Goal: Transaction & Acquisition: Purchase product/service

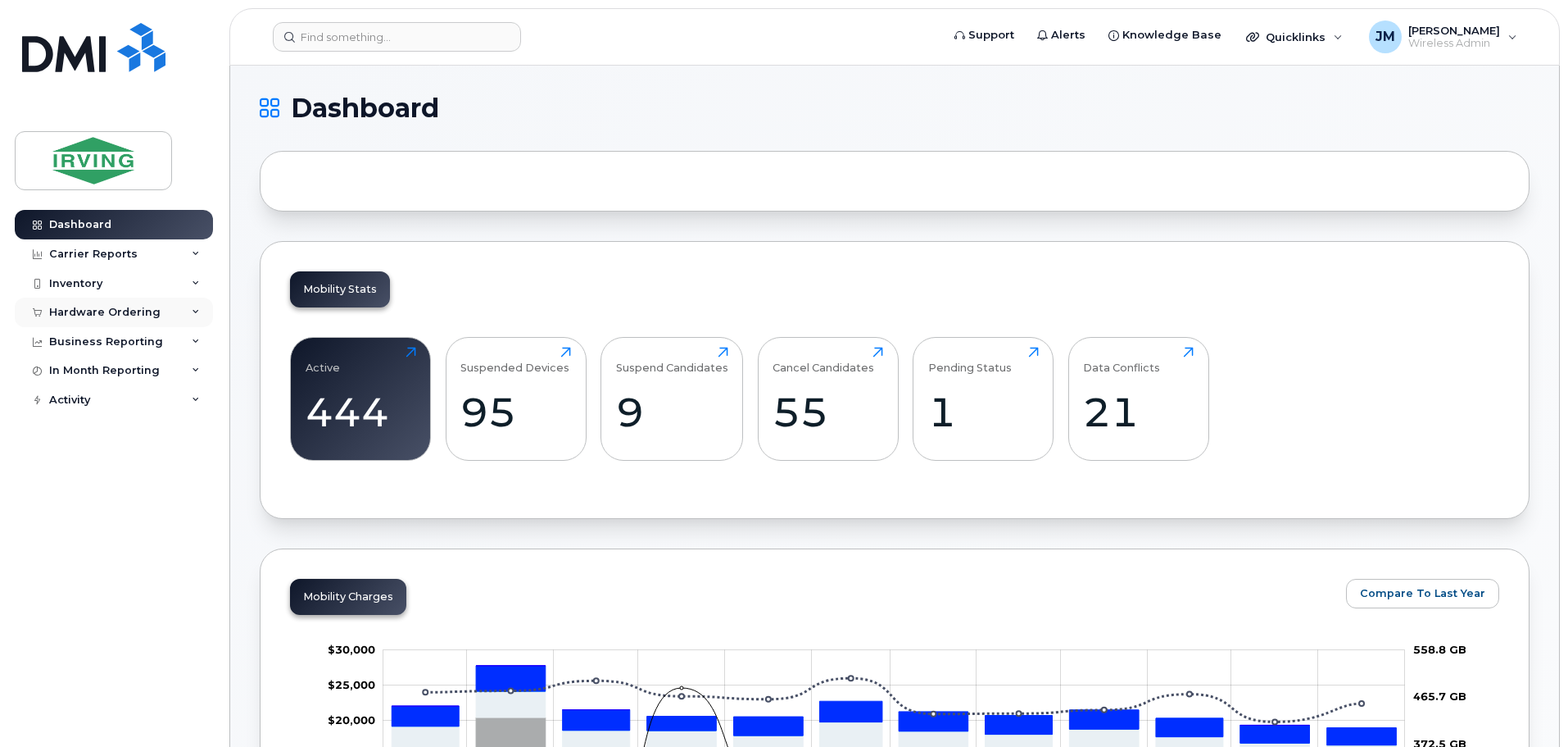
click at [115, 314] on div "Hardware Ordering" at bounding box center [105, 313] width 111 height 13
click at [93, 372] on div "Orders" at bounding box center [76, 374] width 40 height 15
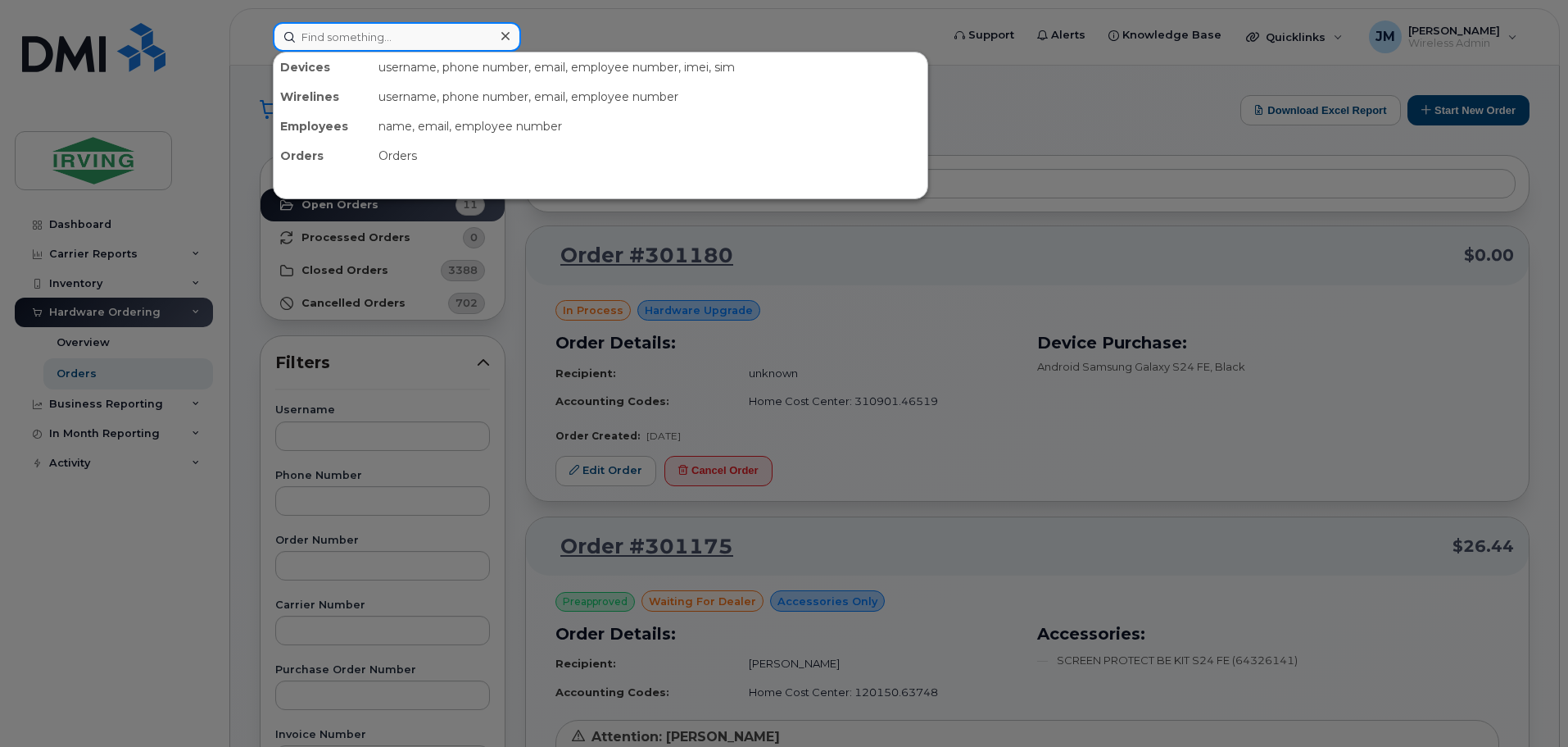
click at [382, 40] on input at bounding box center [397, 37] width 248 height 30
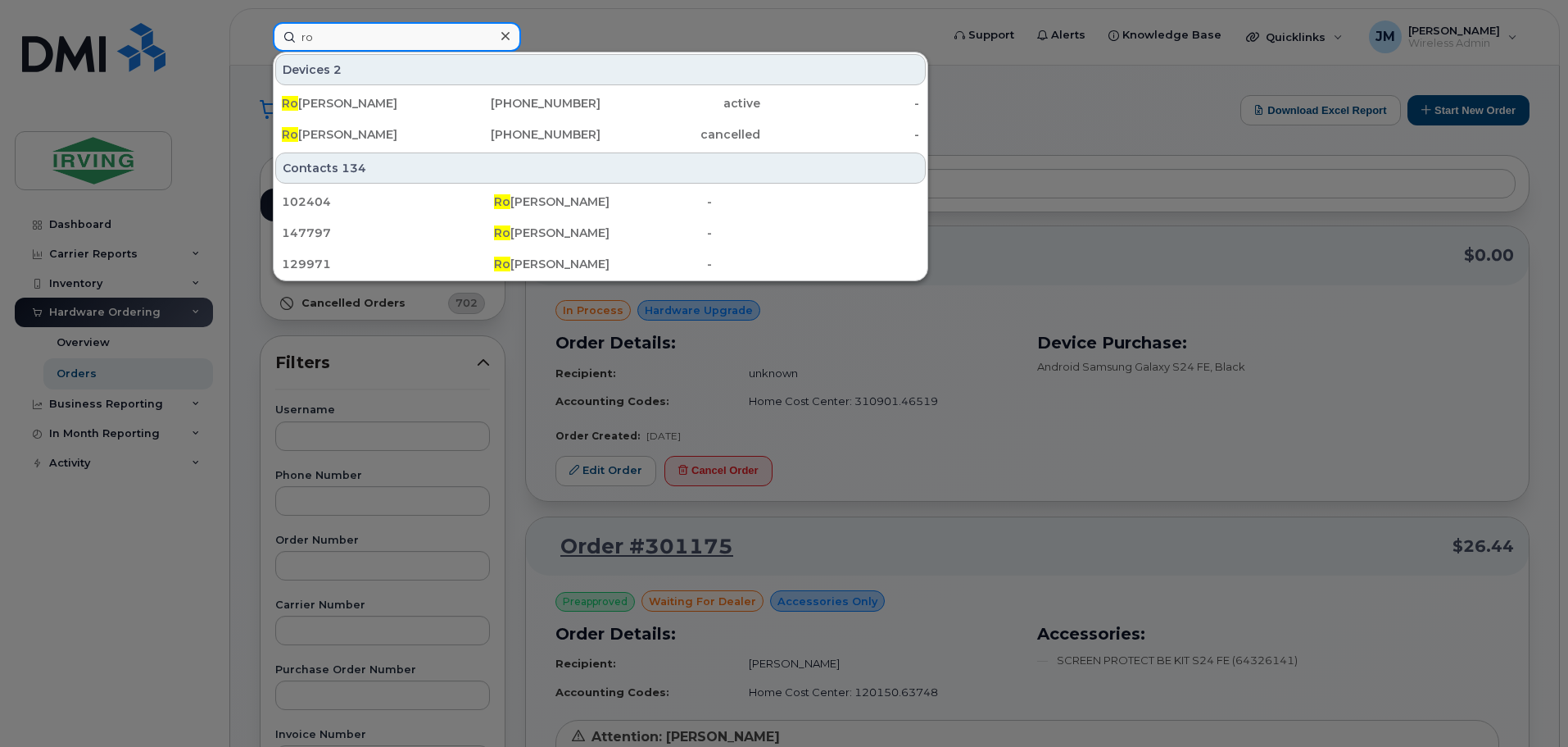
type input "r"
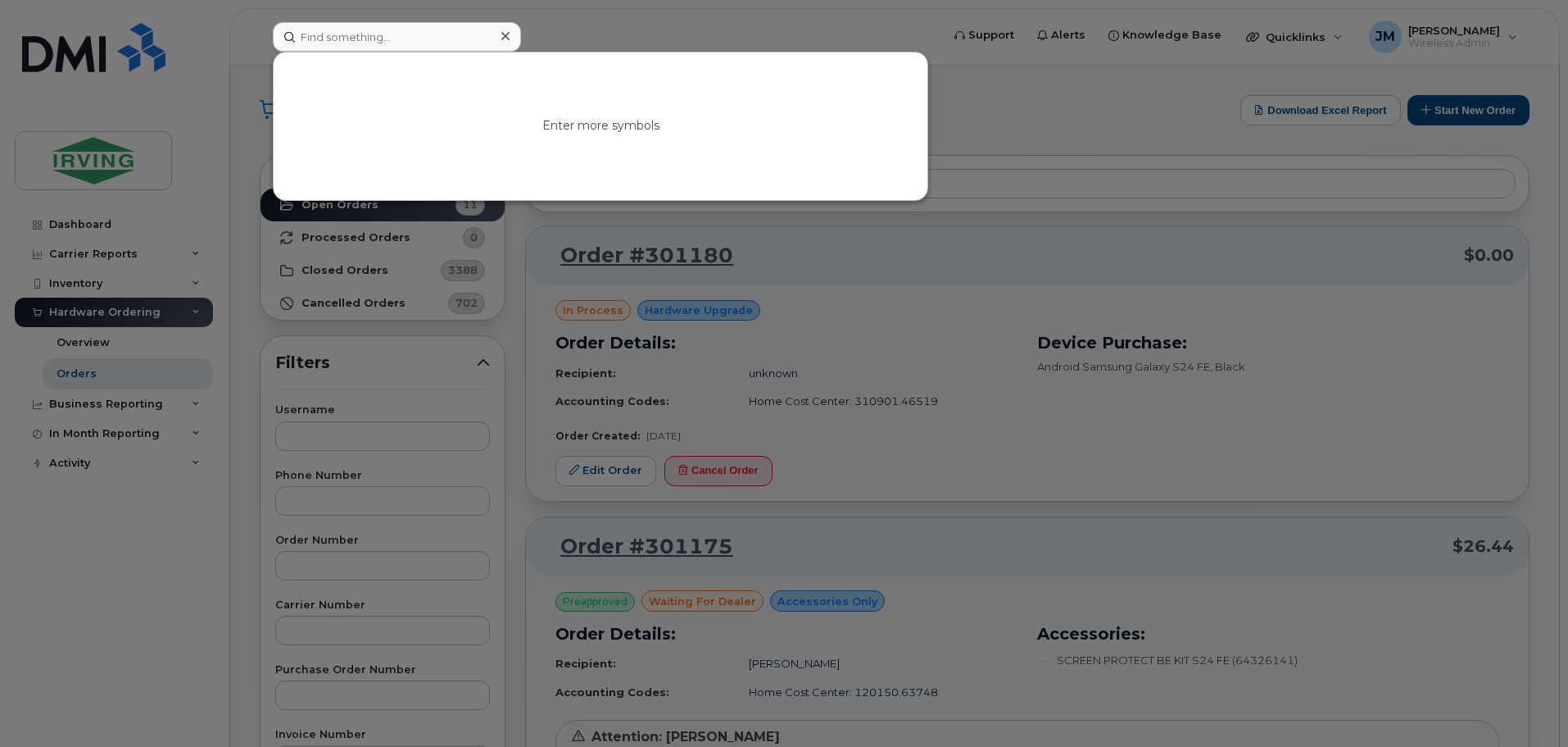
click at [1446, 117] on div at bounding box center [784, 374] width 1568 height 747
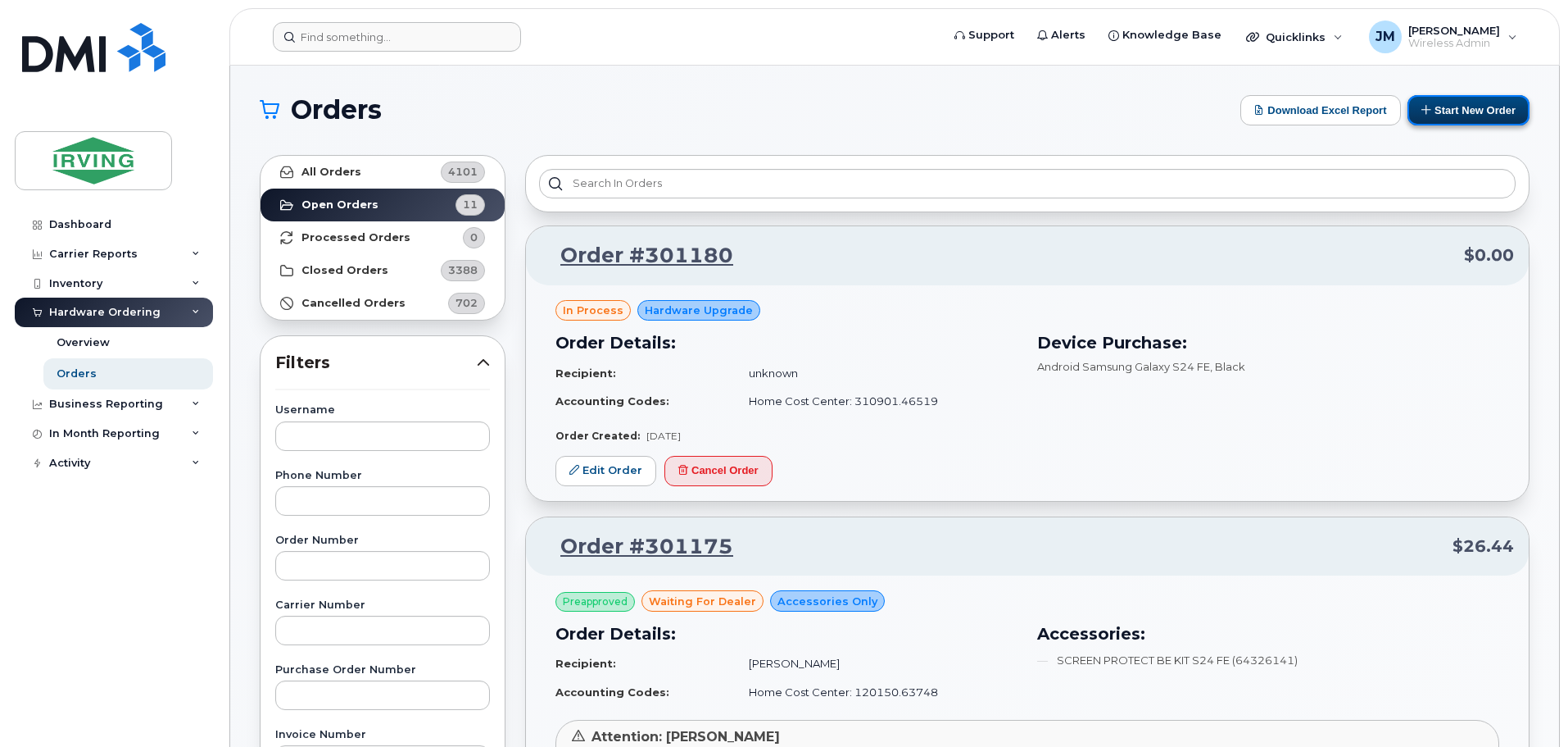
click at [1456, 114] on button "Start New Order" at bounding box center [1468, 110] width 122 height 30
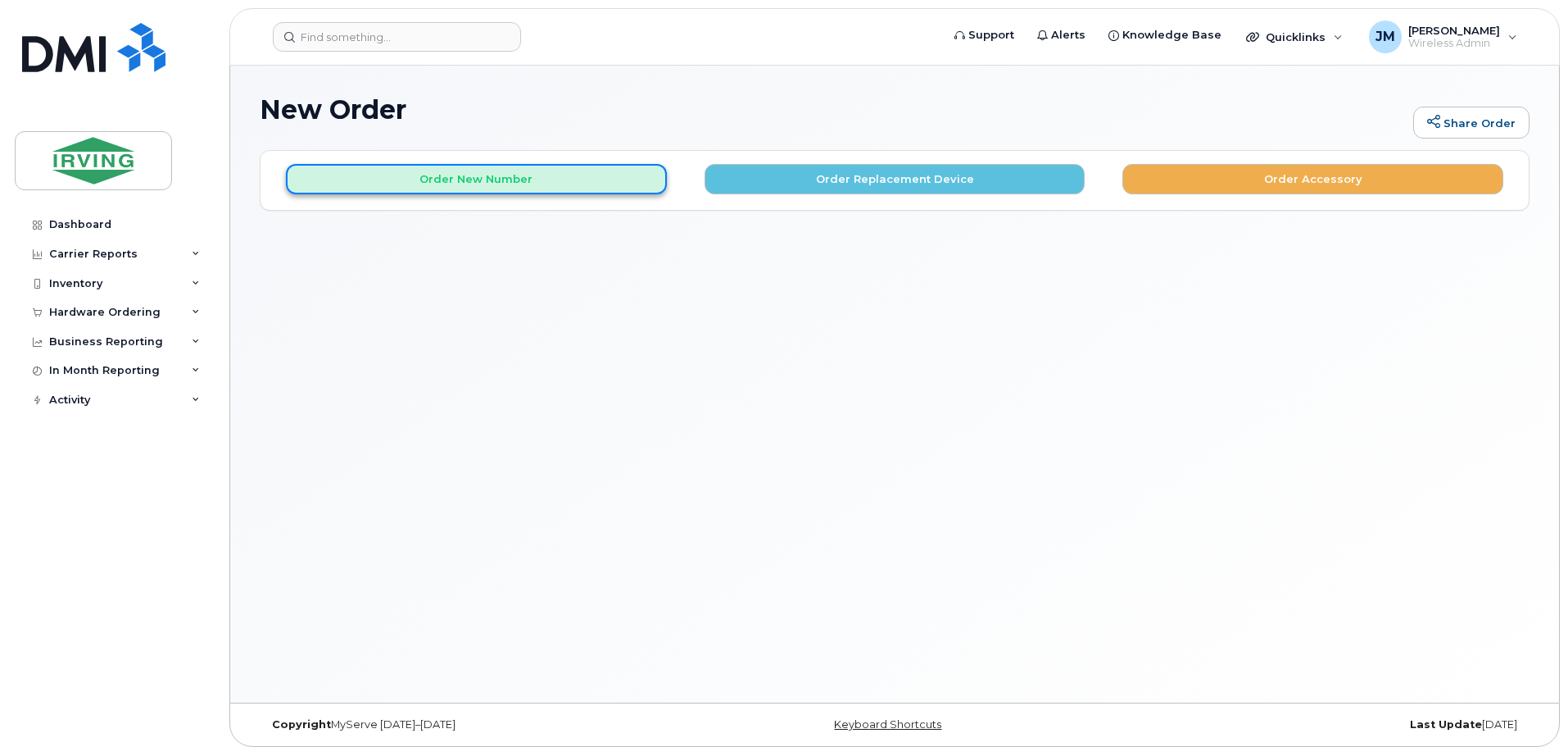
click at [611, 191] on button "Order New Number" at bounding box center [476, 179] width 381 height 30
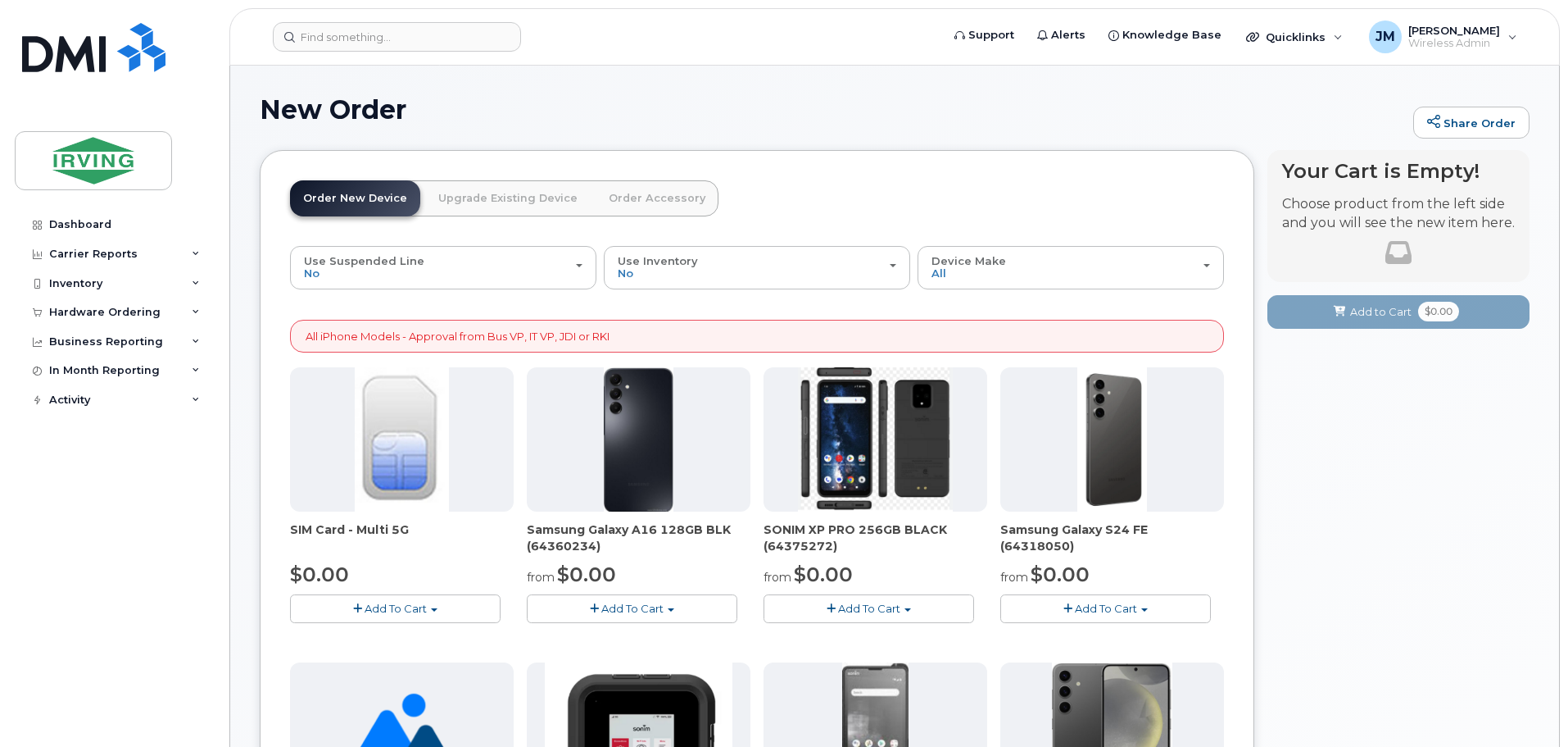
click at [1152, 610] on button "Add To Cart" at bounding box center [1105, 608] width 211 height 29
click at [1138, 637] on link "$0.00 - 3 year term - voice & data plan (128GB)" at bounding box center [1147, 639] width 284 height 21
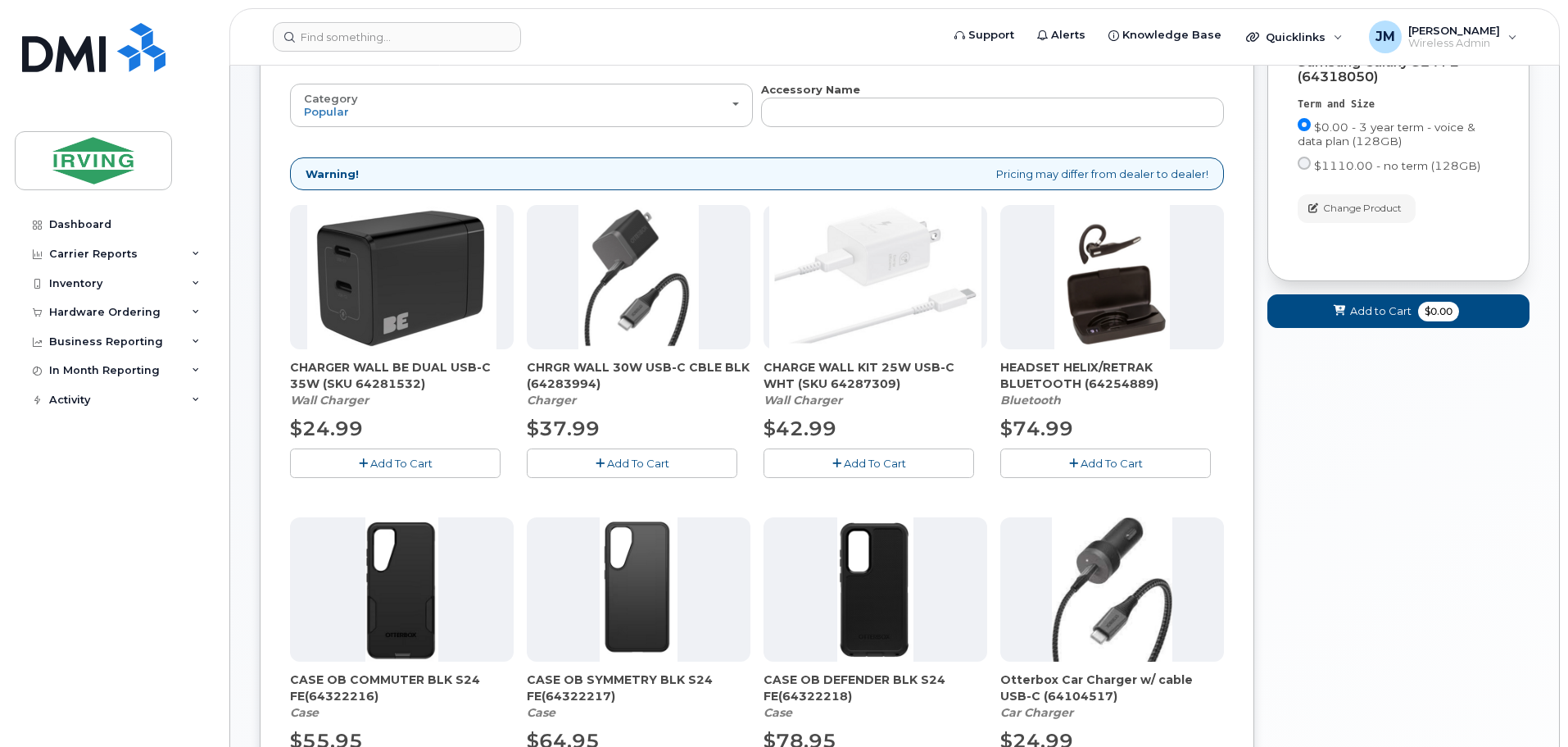
click at [458, 463] on button "Add To Cart" at bounding box center [395, 462] width 211 height 29
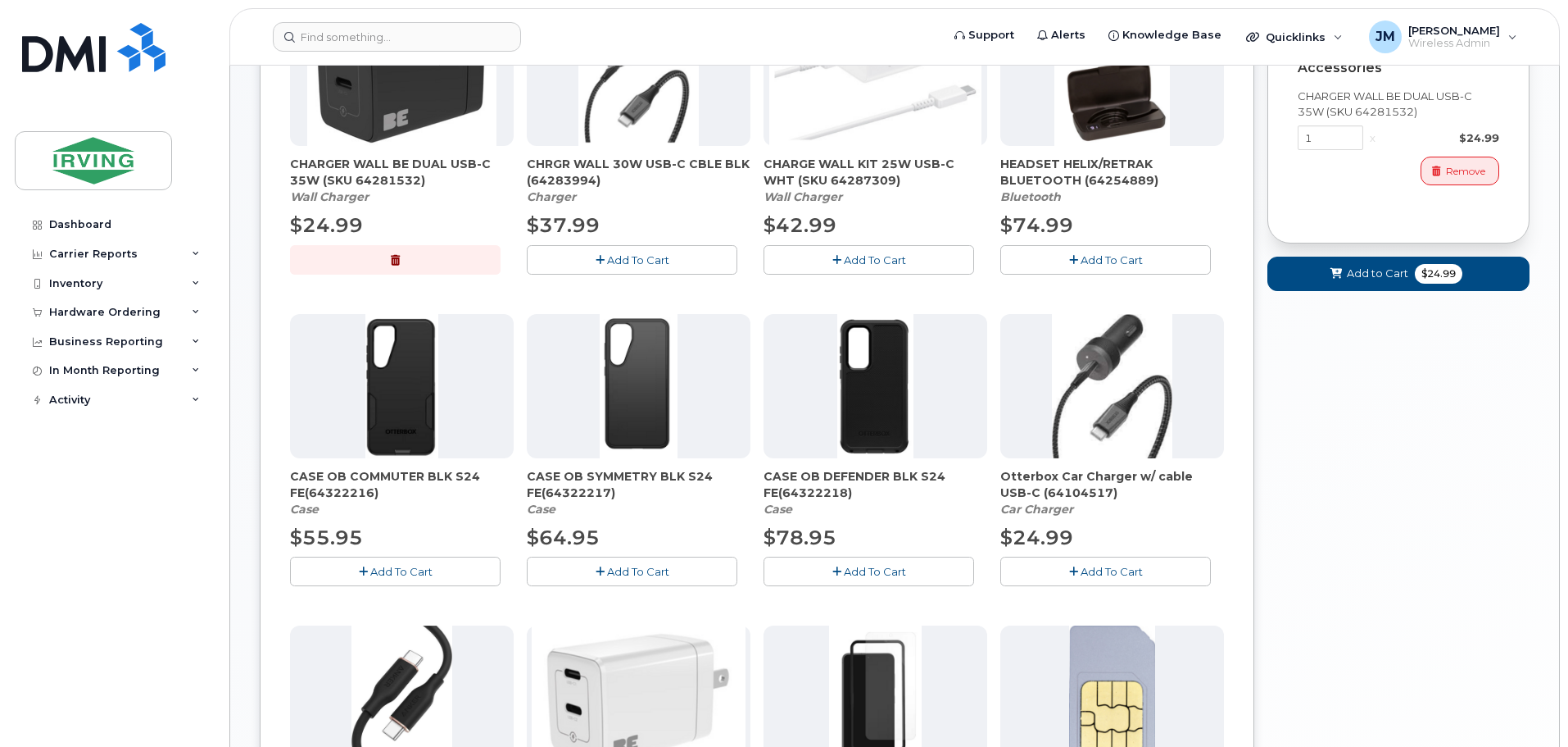
scroll to position [410, 0]
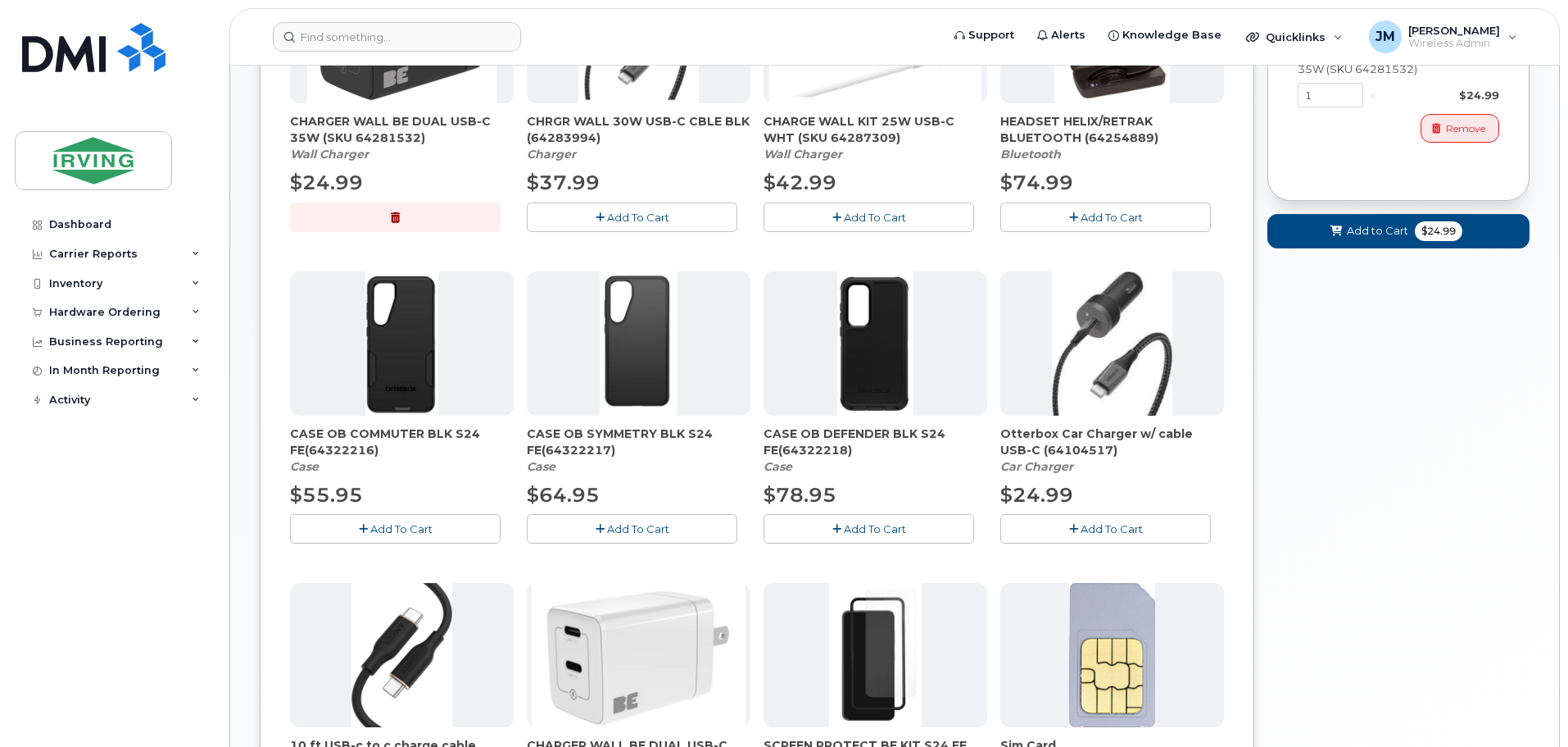
click at [436, 530] on button "Add To Cart" at bounding box center [395, 528] width 211 height 29
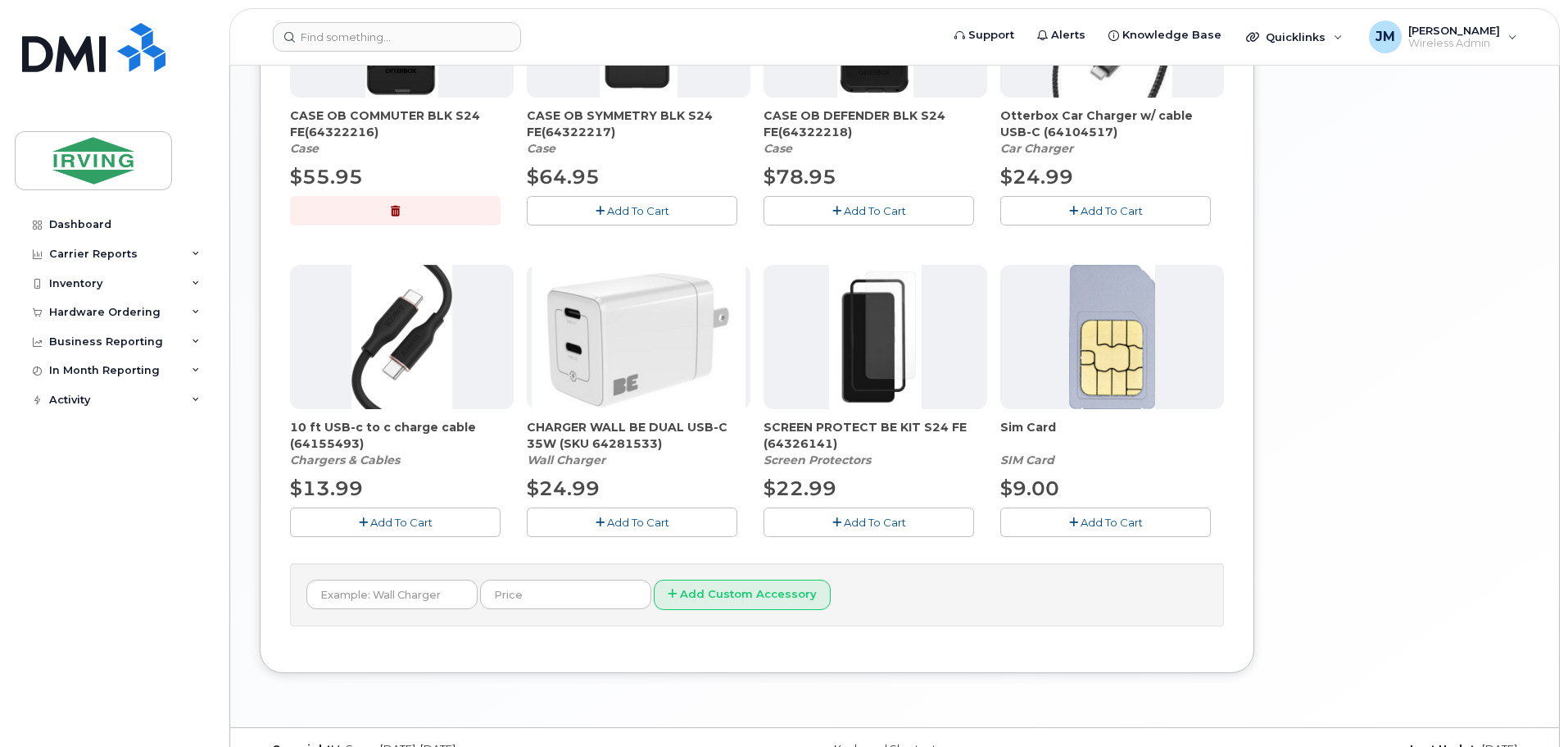
scroll to position [738, 0]
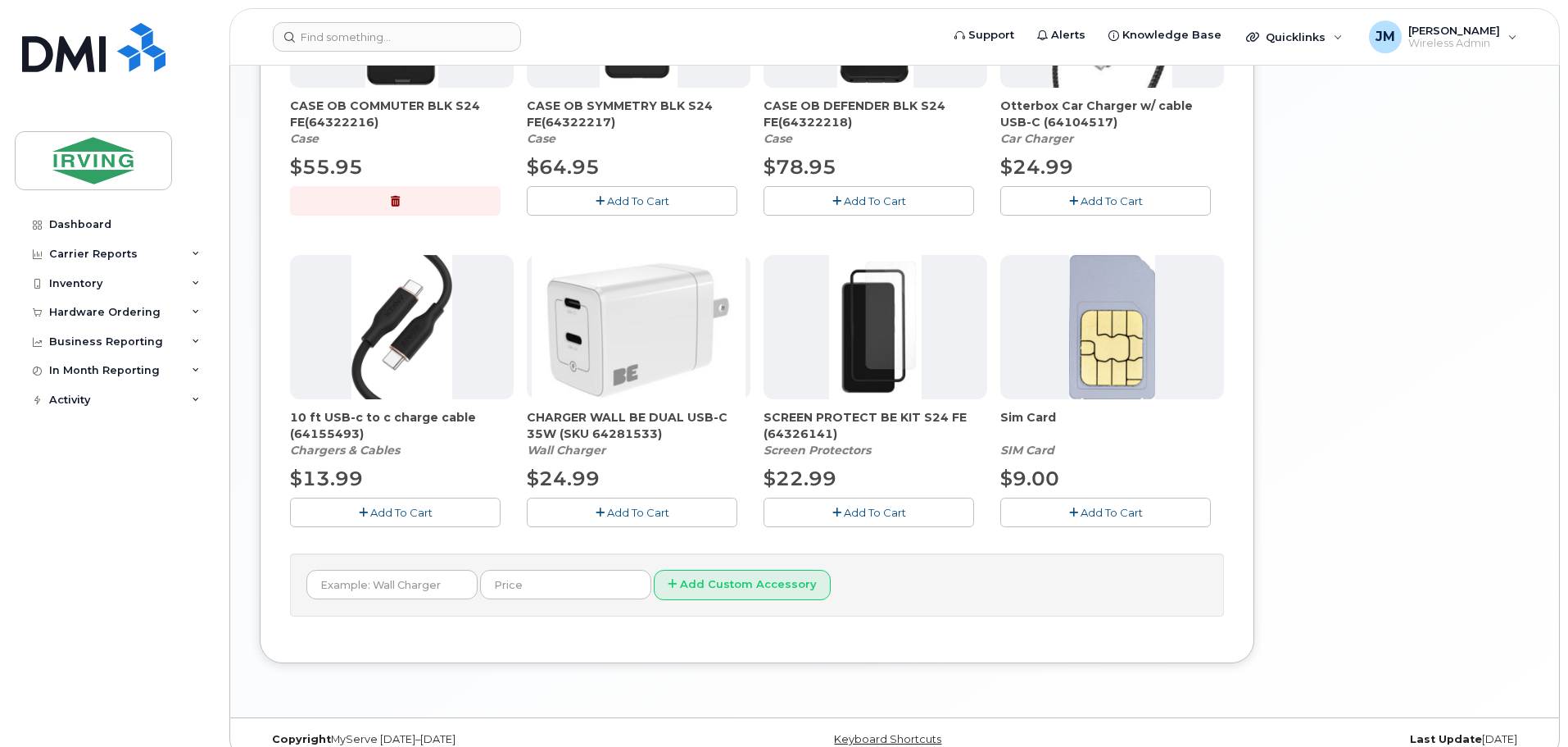
click at [893, 517] on span "Add To Cart" at bounding box center [875, 512] width 63 height 13
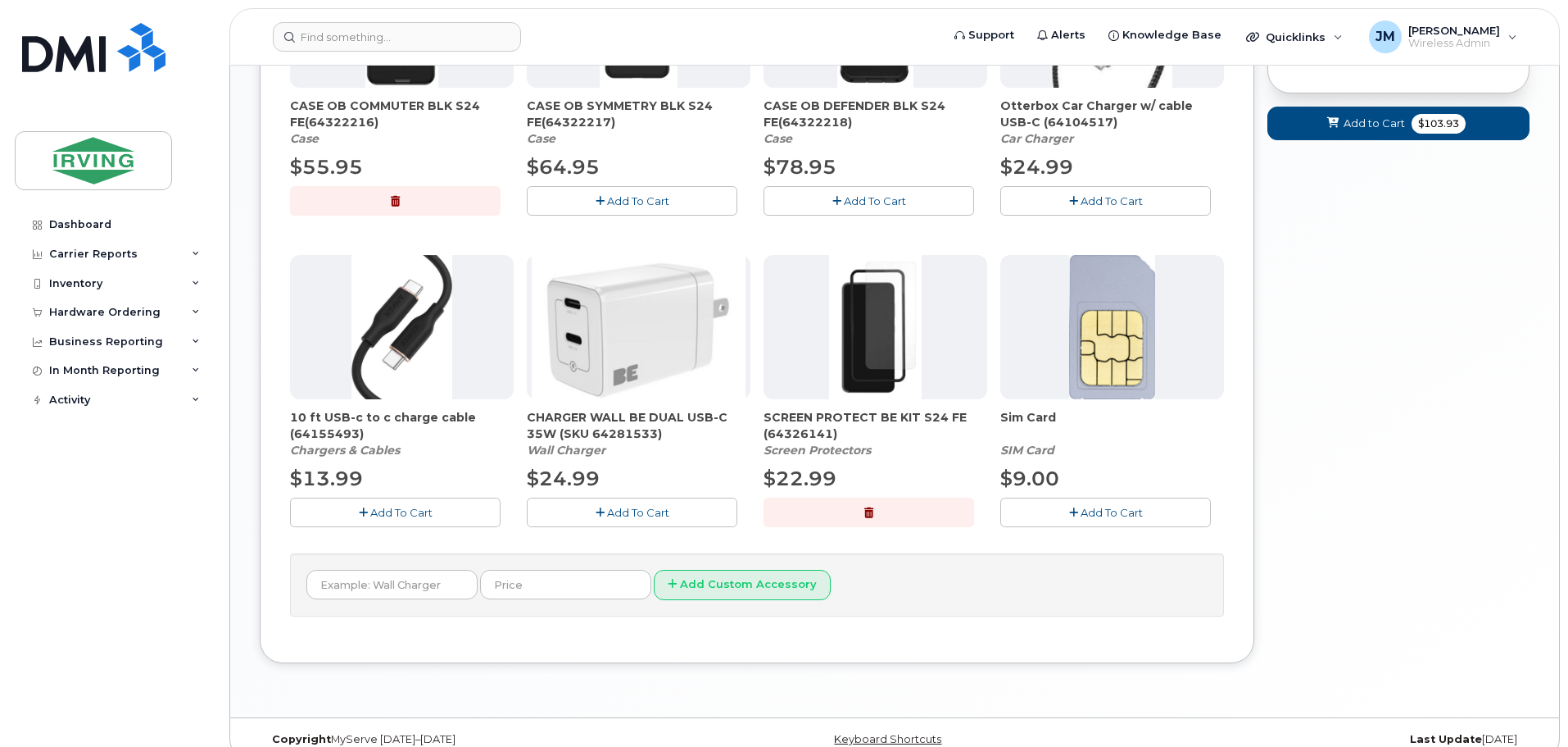
scroll to position [328, 0]
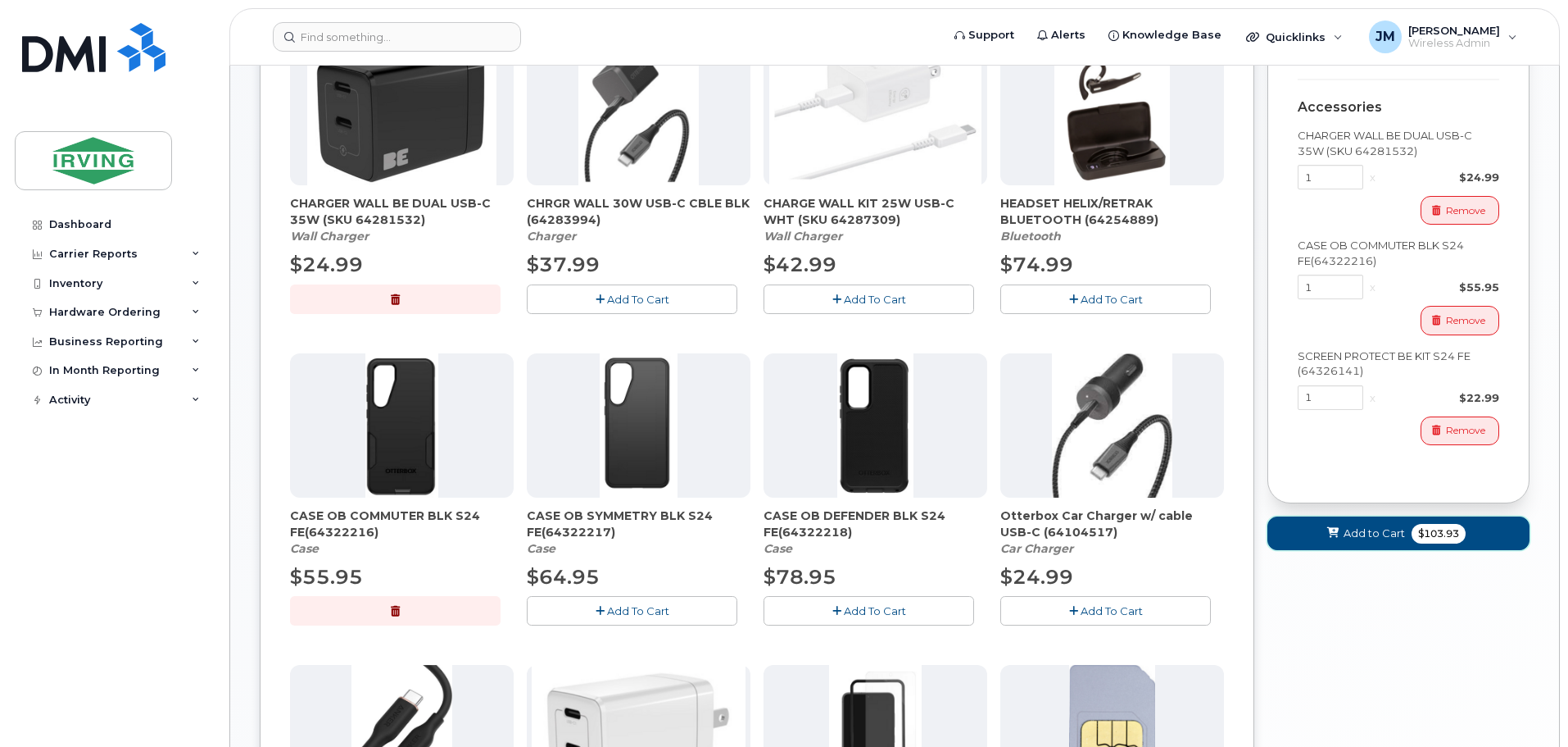
click at [1358, 531] on span "Add to Cart" at bounding box center [1374, 533] width 62 height 16
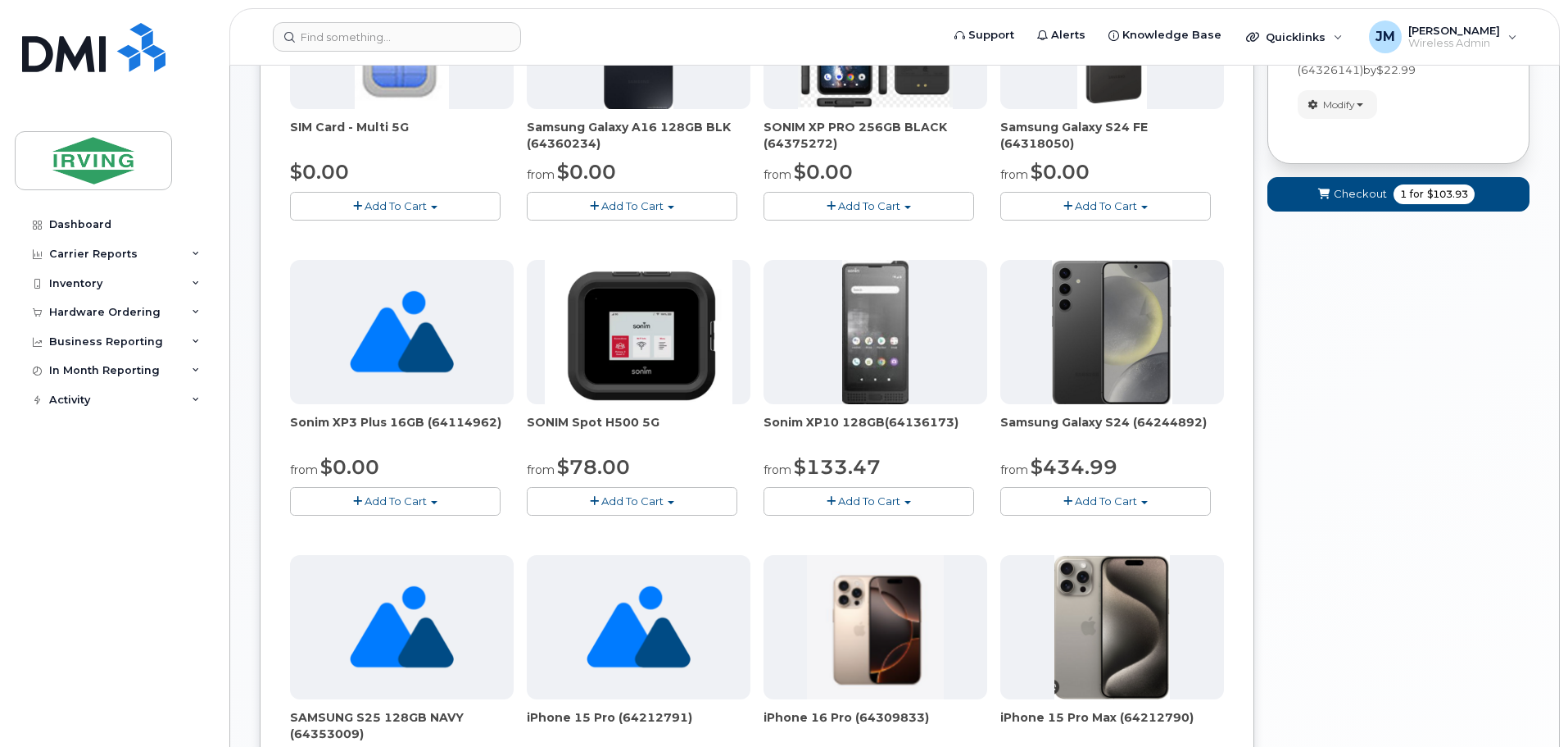
scroll to position [158, 0]
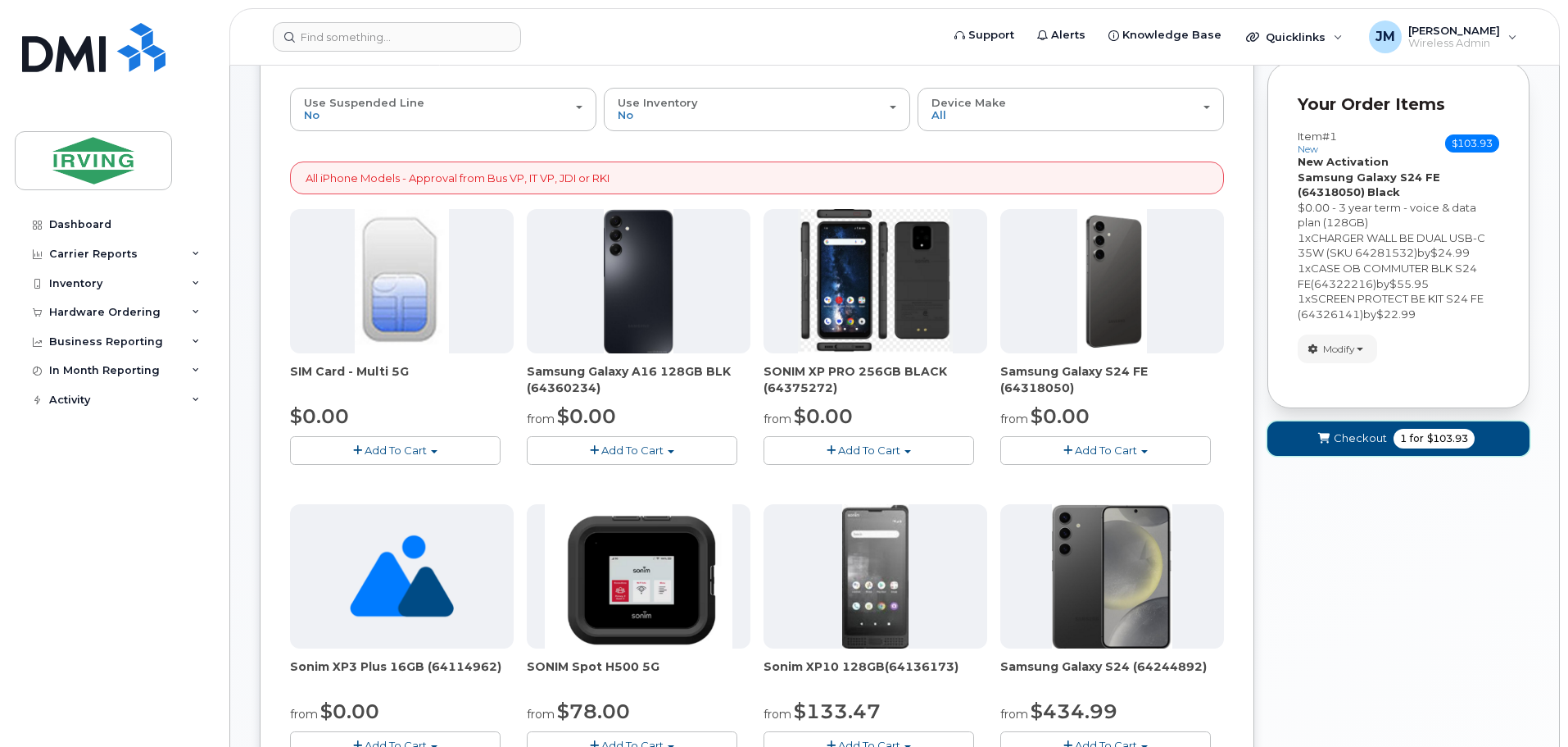
click at [1361, 439] on span "Checkout" at bounding box center [1360, 438] width 53 height 16
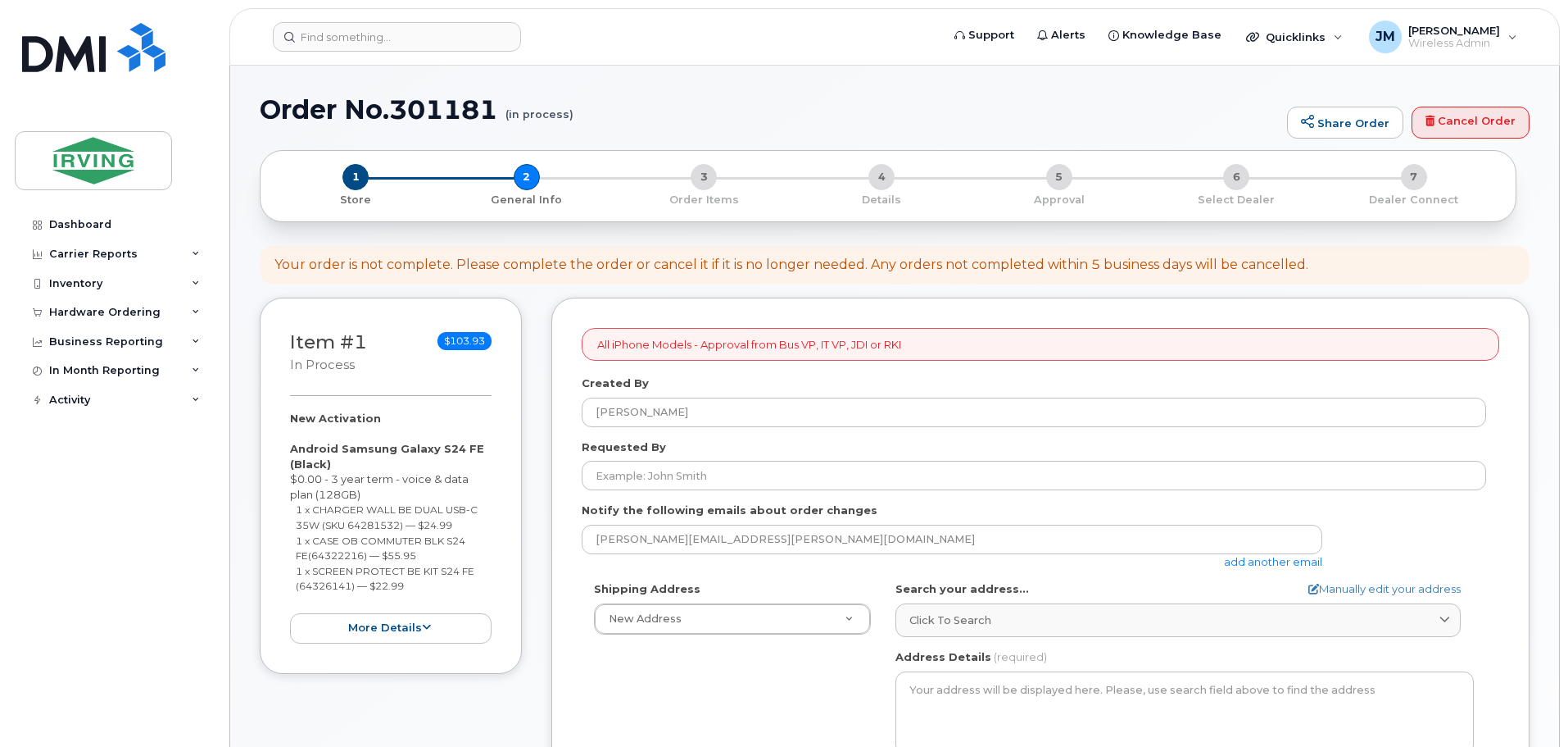
select select
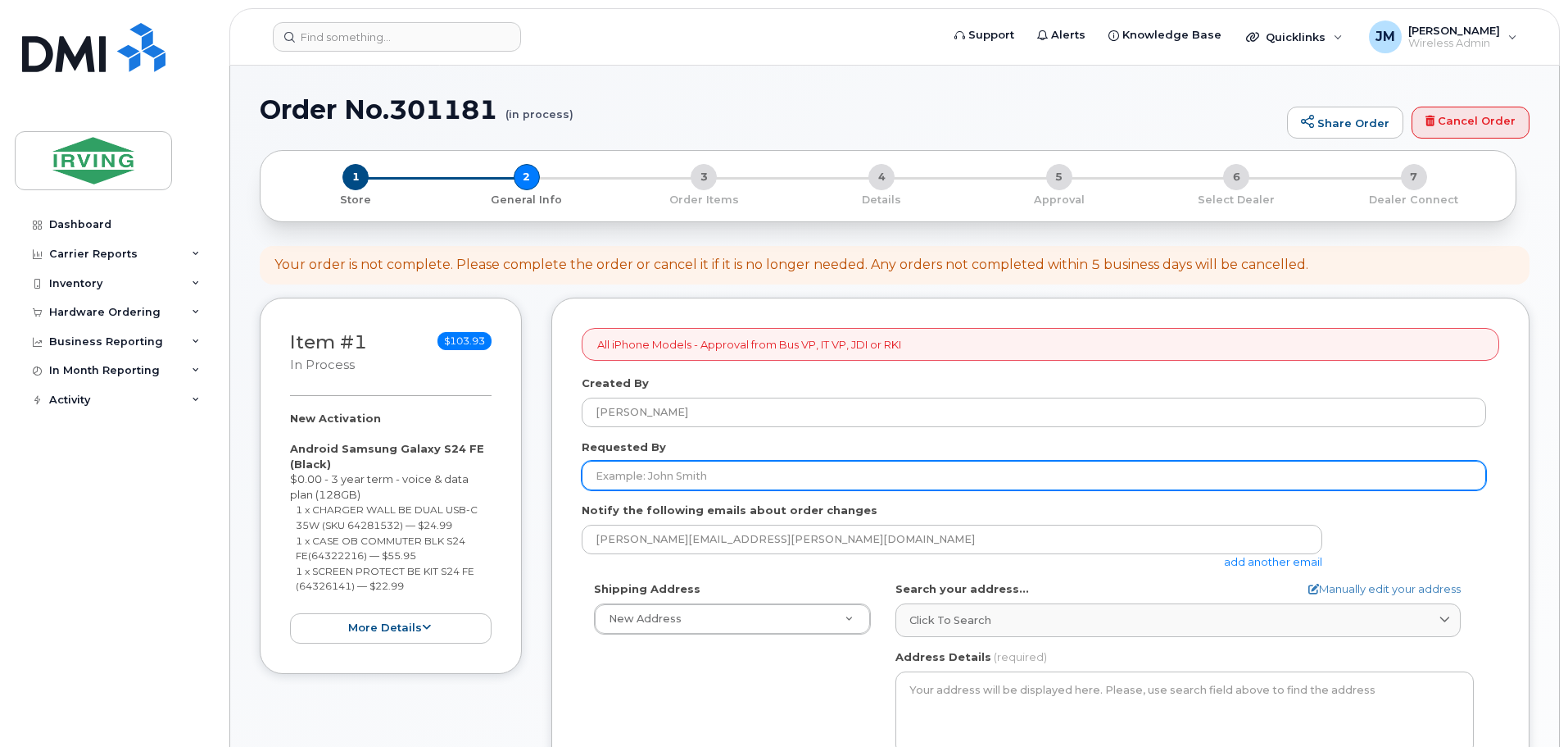
click at [747, 485] on input "Requested By" at bounding box center [1034, 476] width 905 height 30
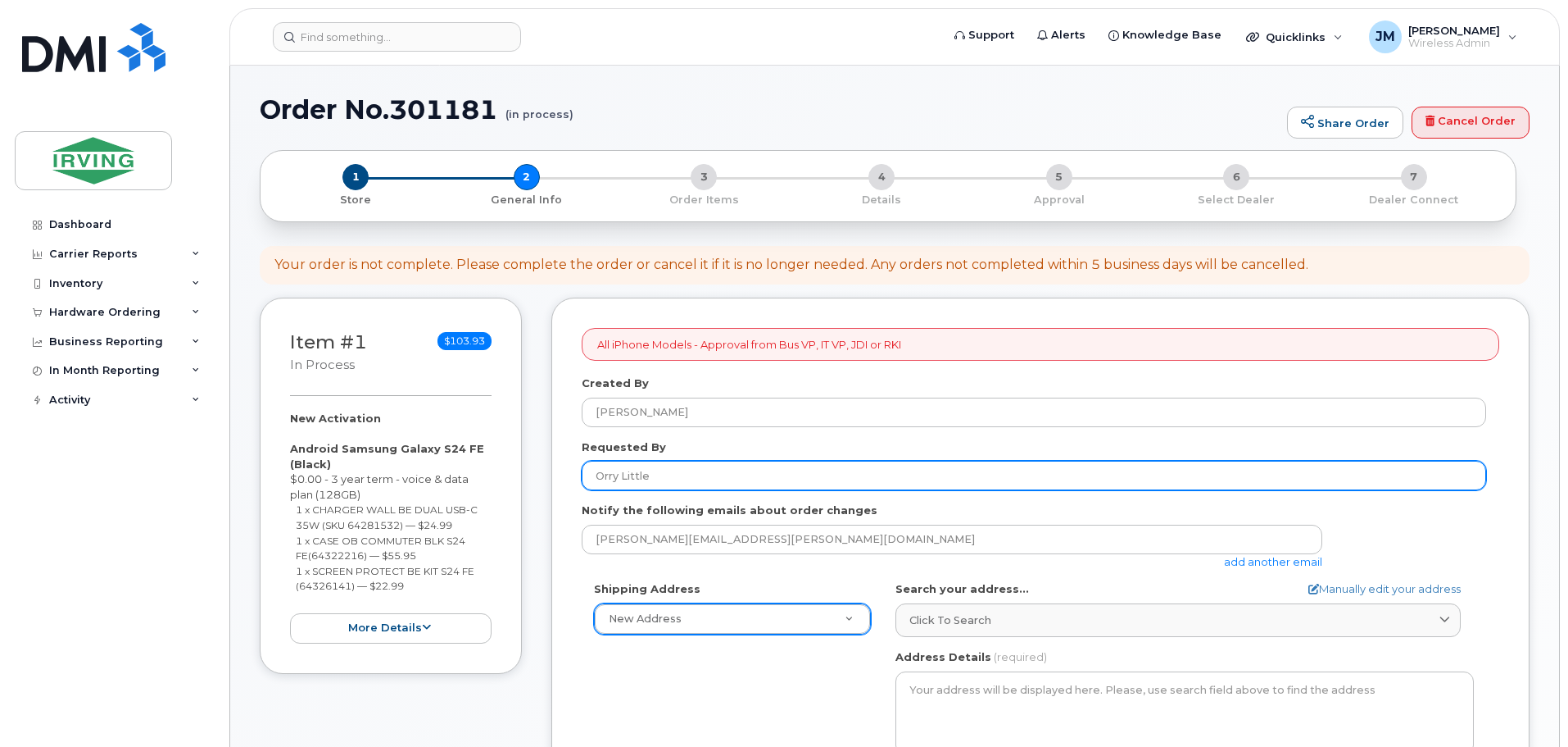
type input "Orry Little"
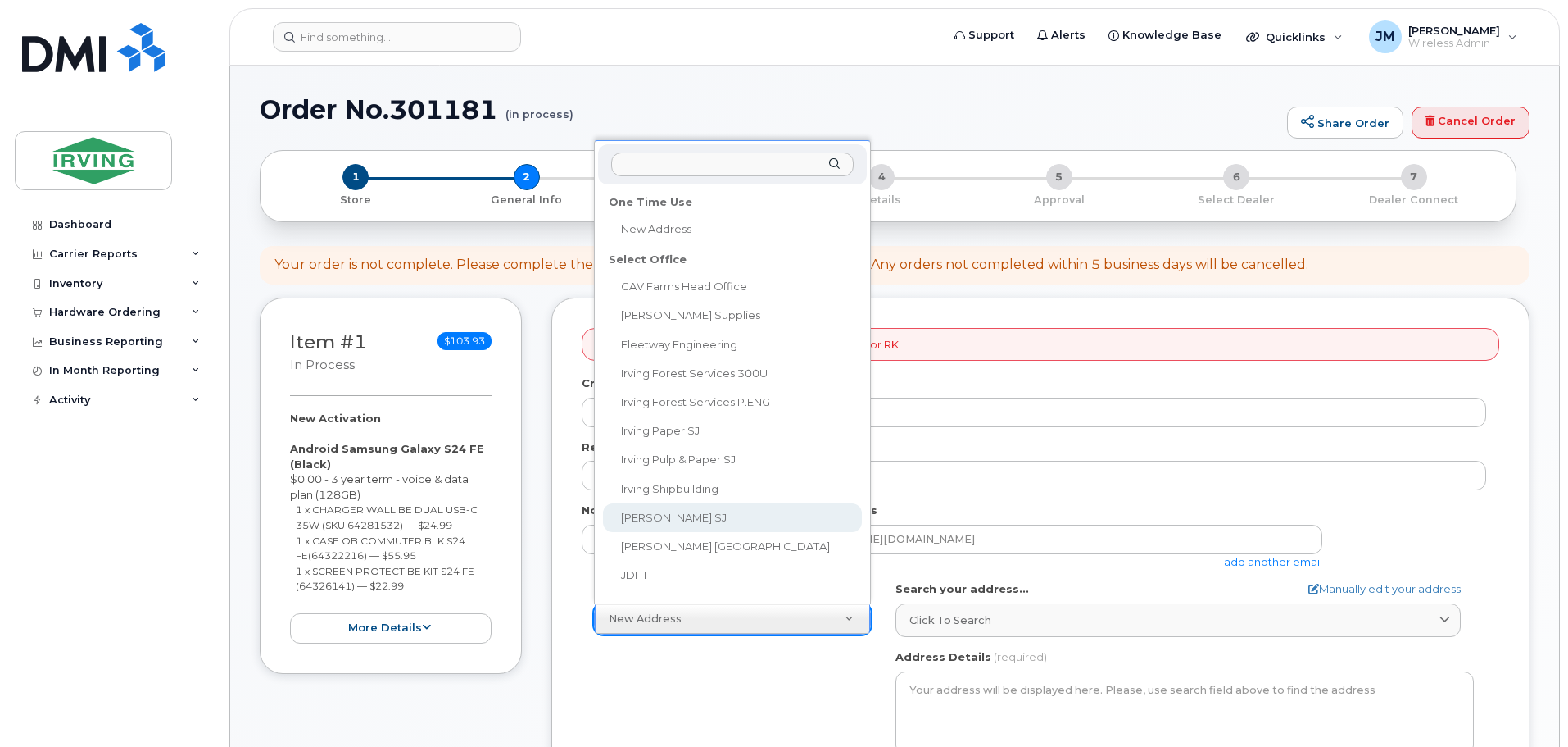
scroll to position [13, 0]
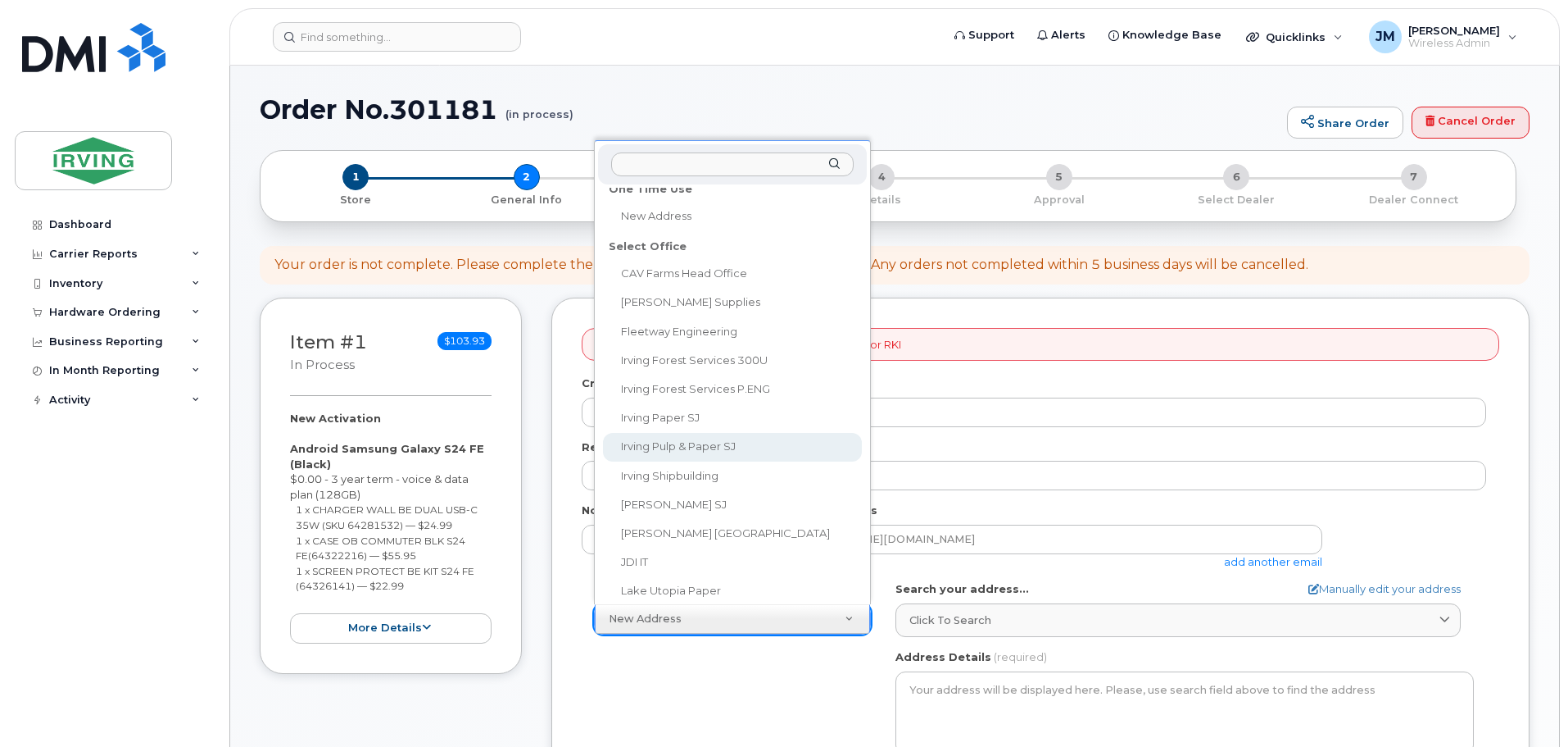
select select
type textarea "408 Mill Street Saint John New Brunswick E2M 3H1"
type input "Sally Seely"
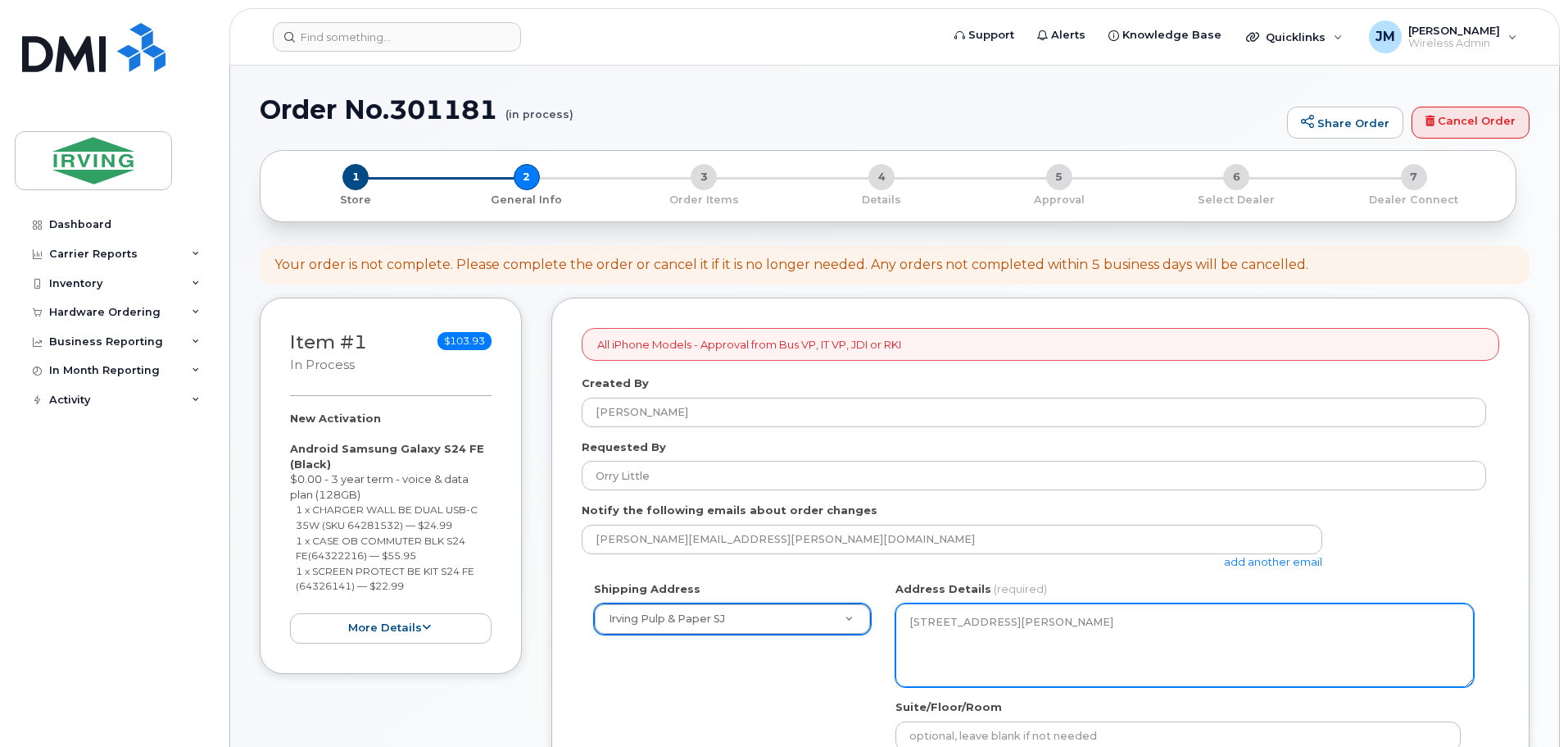
scroll to position [410, 0]
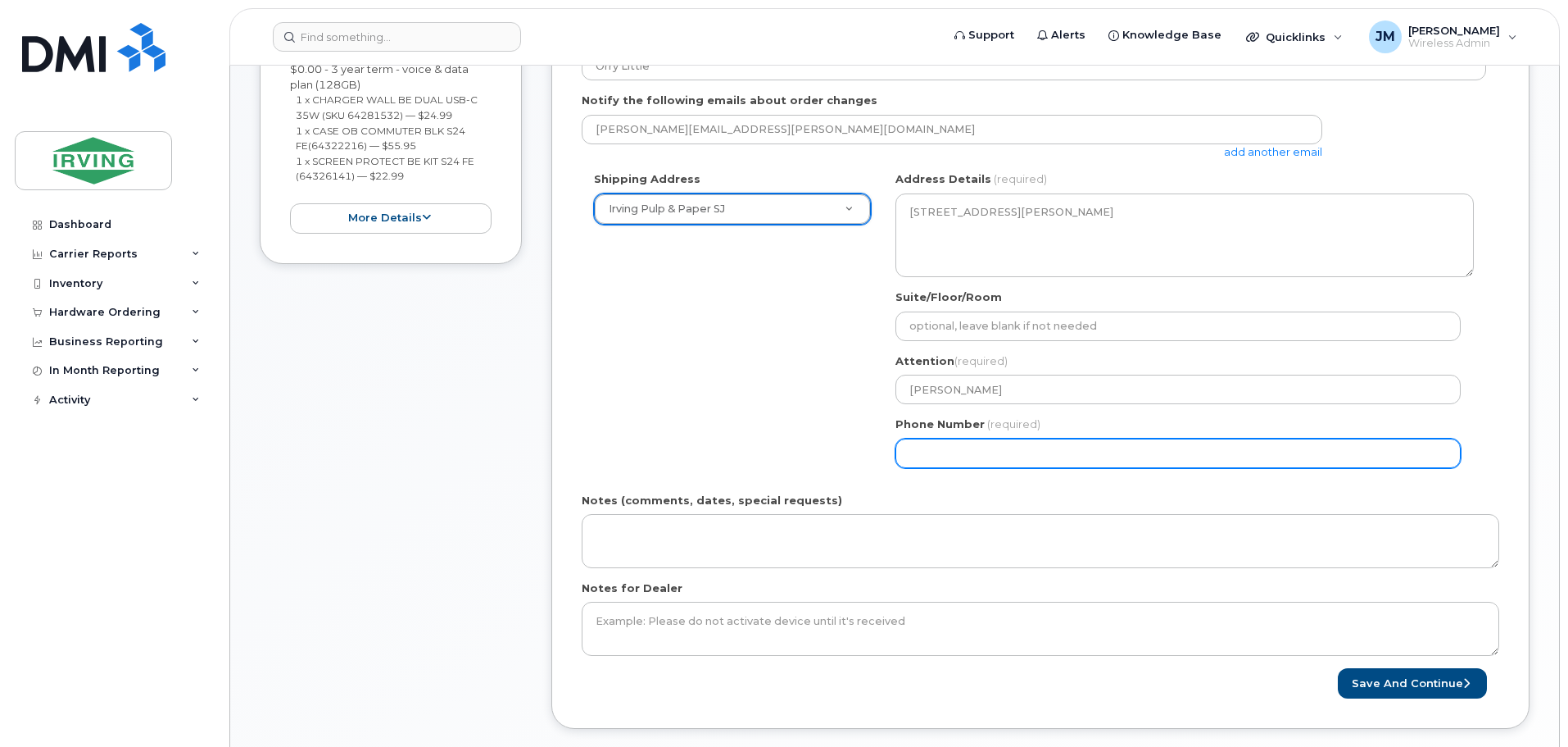
click at [987, 442] on input "Phone Number" at bounding box center [1178, 453] width 565 height 30
select select
type input "506658498"
select select
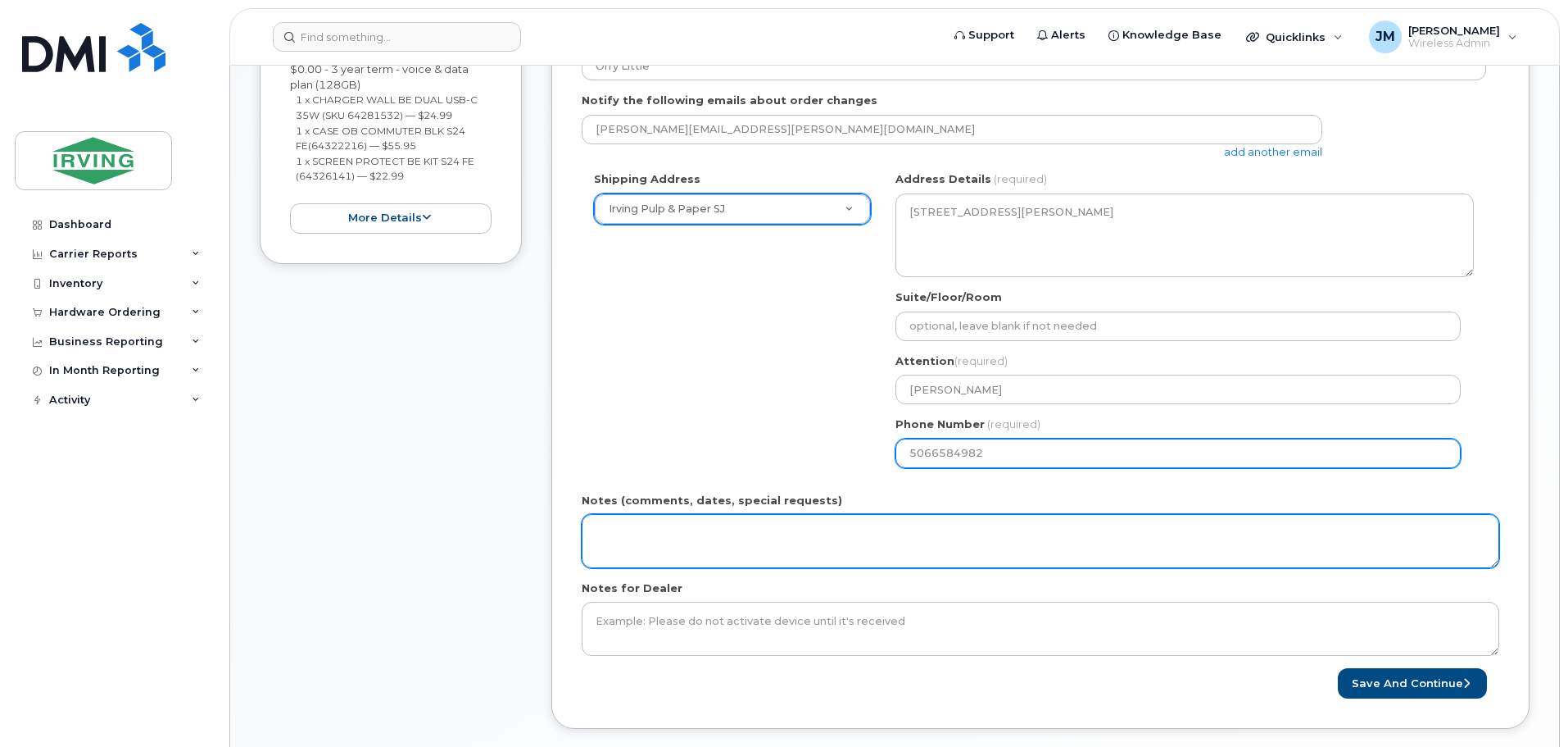
type input "5066584982"
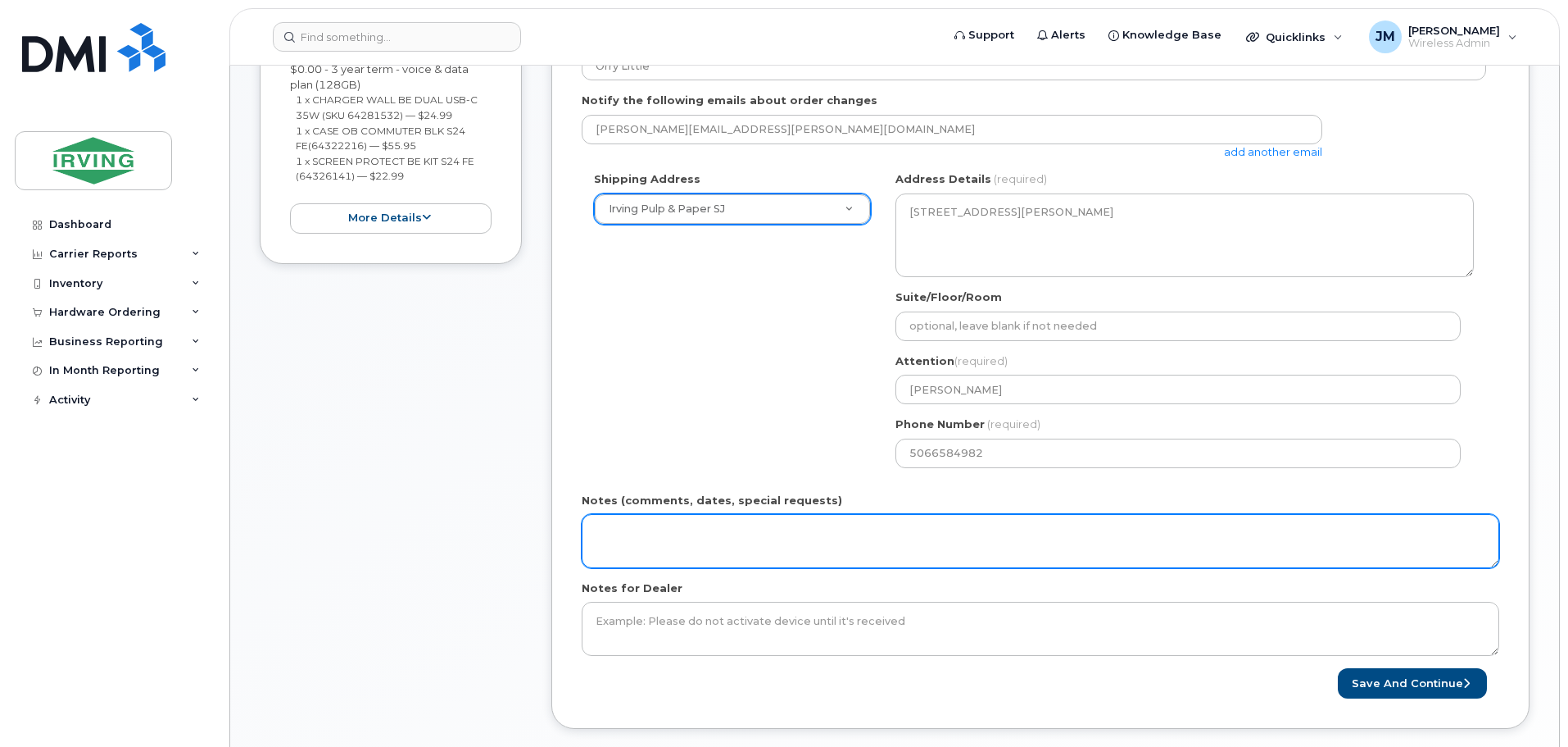
click at [770, 544] on textarea "Notes (comments, dates, special requests)" at bounding box center [1040, 541] width 918 height 54
type textarea "n"
click at [724, 535] on textarea "New device for" at bounding box center [1040, 541] width 918 height 54
paste textarea "Robert Moore"
drag, startPoint x: 829, startPoint y: 524, endPoint x: 454, endPoint y: 529, distance: 375.0
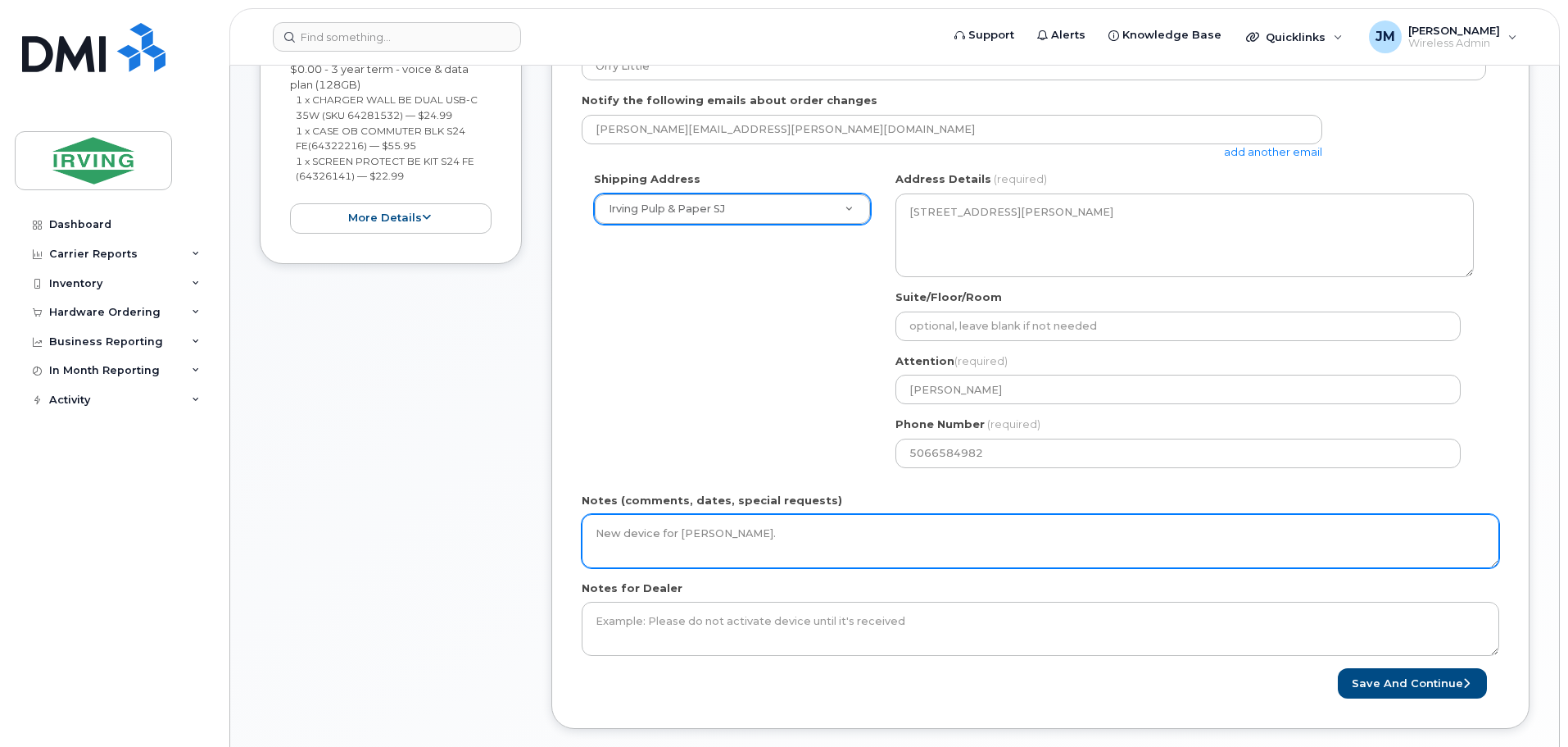
click at [454, 529] on div "Item #1 in process $103.93 New Activation Android Samsung Galaxy S24 FE (Black)…" at bounding box center [894, 320] width 1270 height 866
type textarea "New device for Robert Moore."
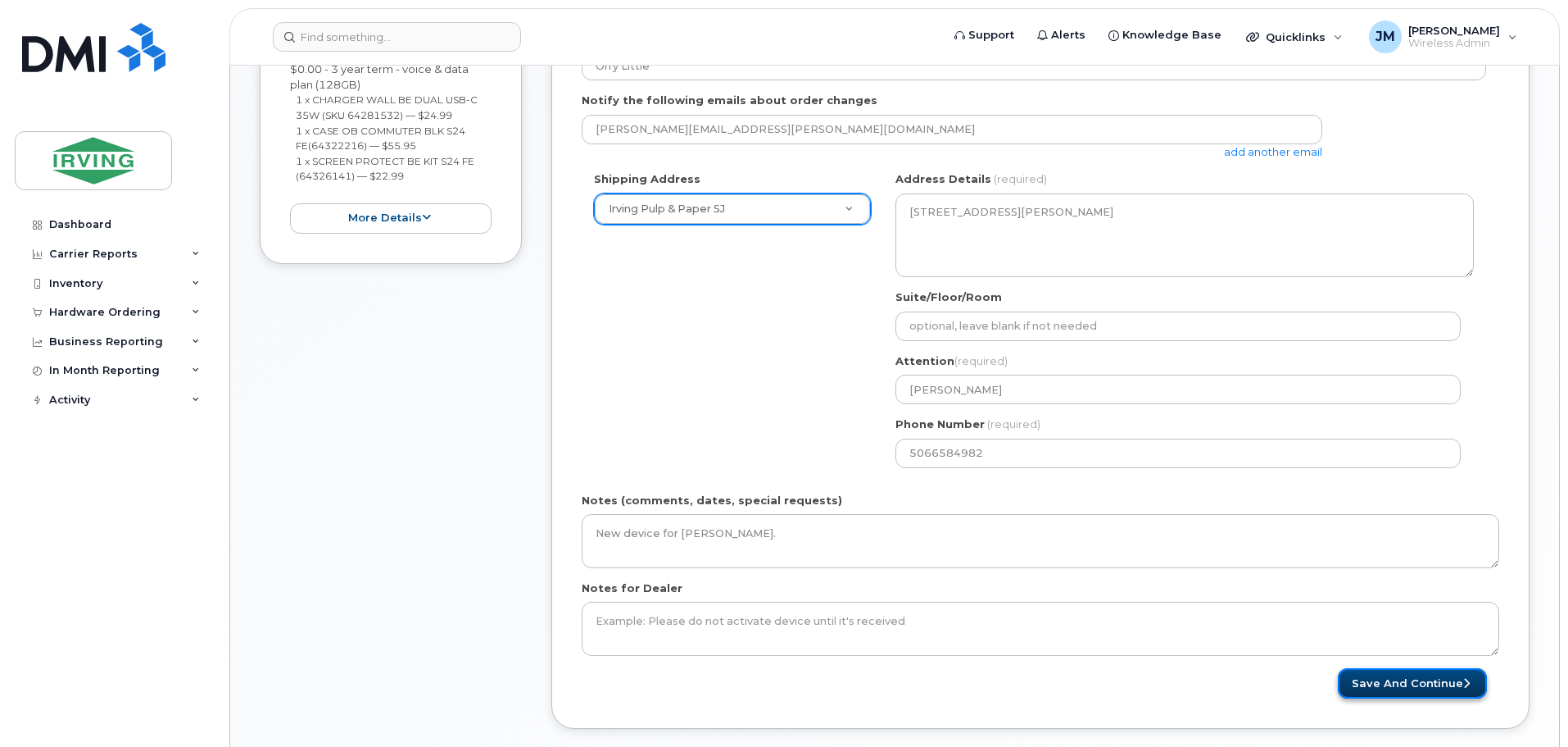
click at [1455, 681] on button "Save and Continue" at bounding box center [1412, 683] width 149 height 30
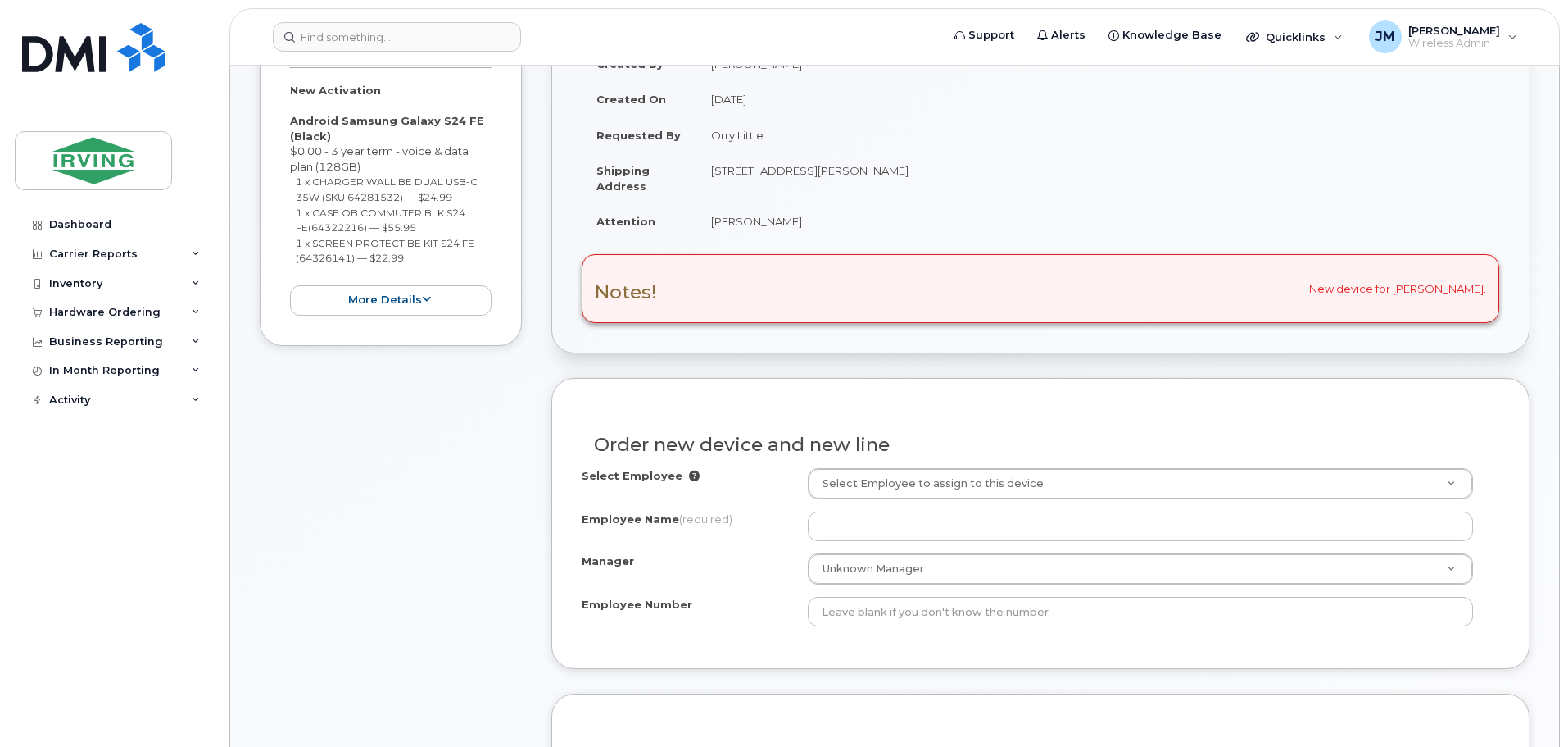
scroll to position [491, 0]
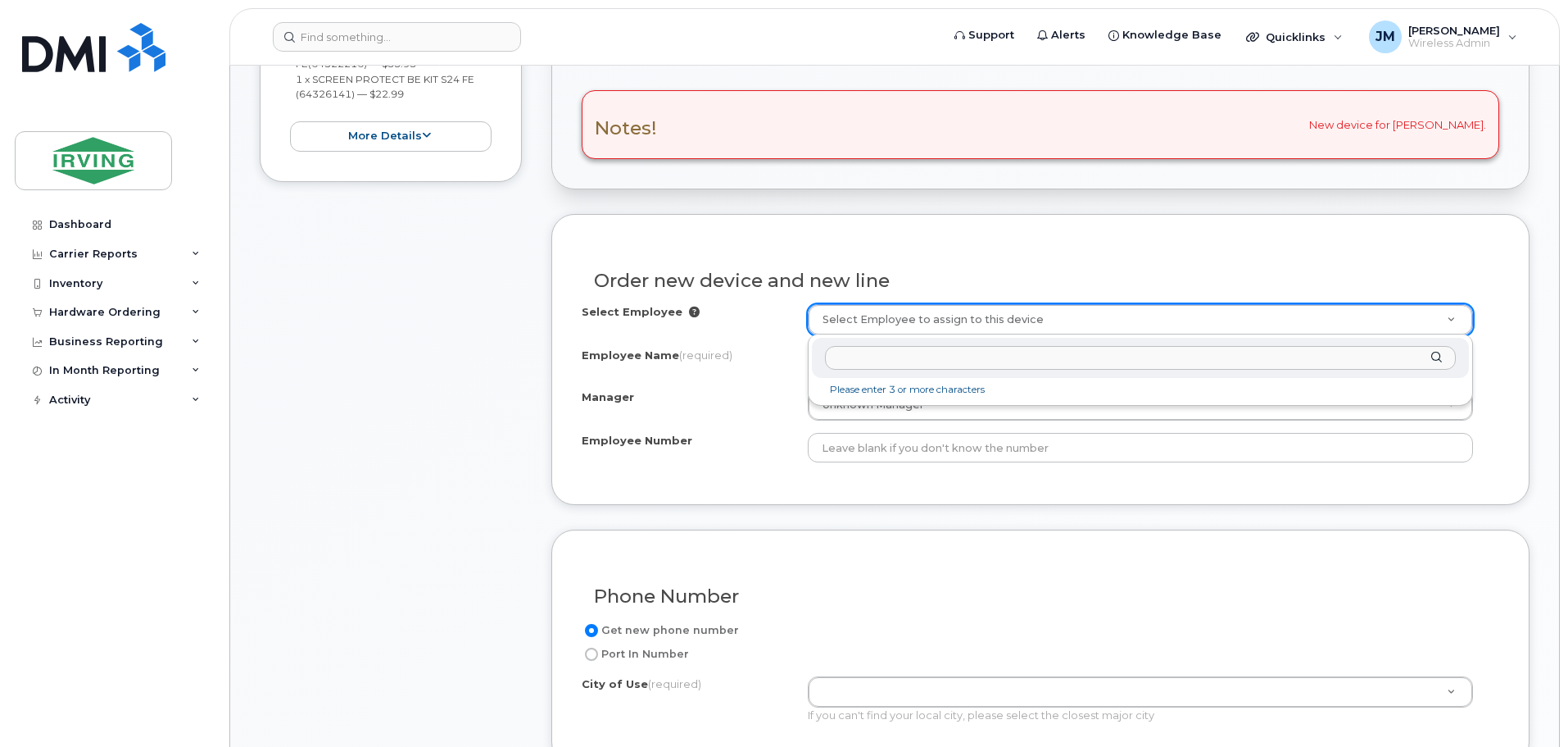
click at [1043, 366] on input "text" at bounding box center [1140, 358] width 631 height 23
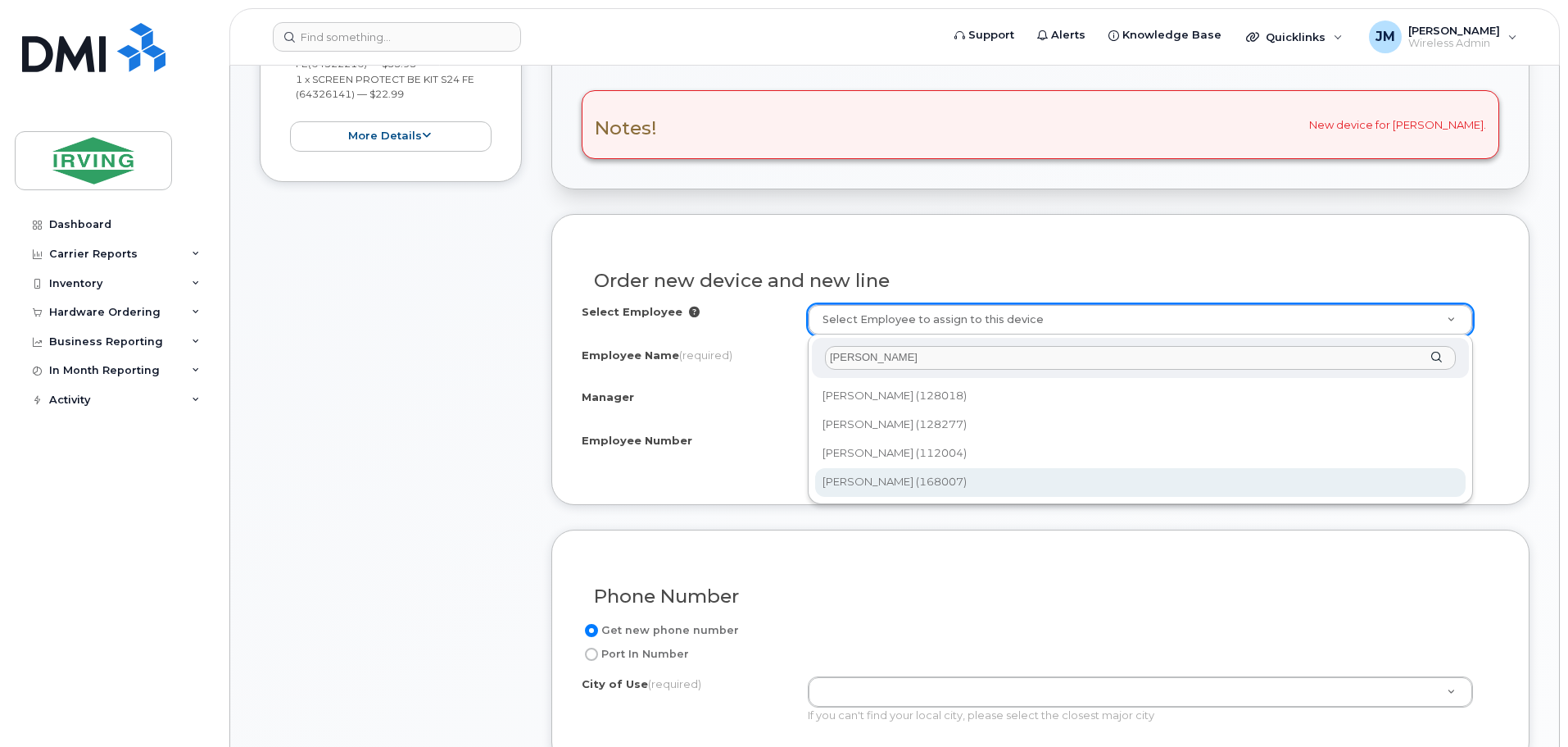
type input "Robert Moo"
